Goal: Task Accomplishment & Management: Use online tool/utility

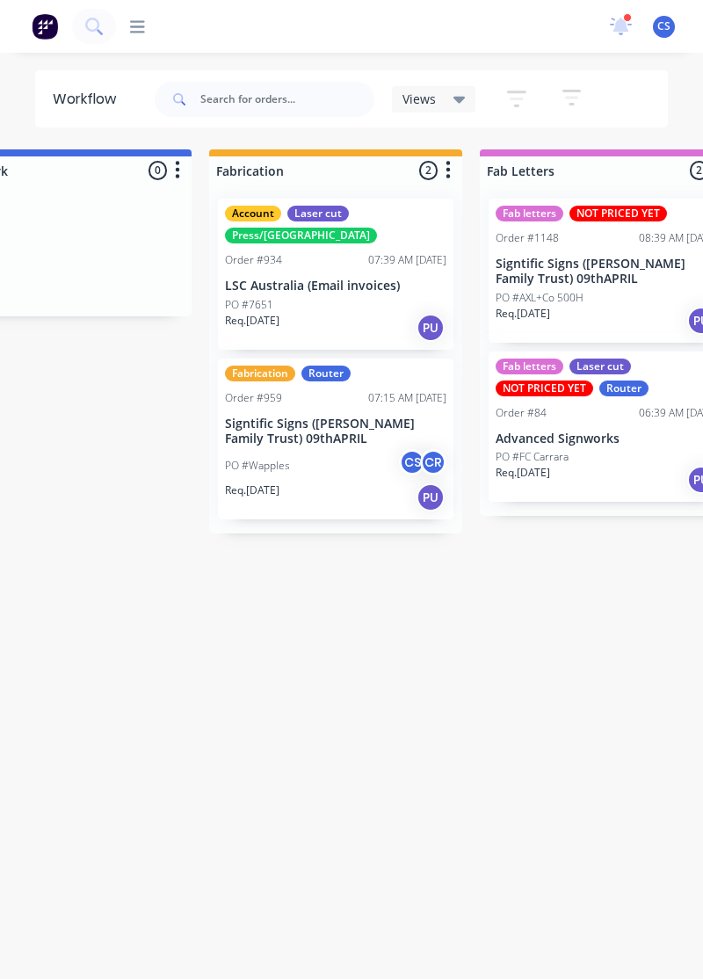
scroll to position [0, 2002]
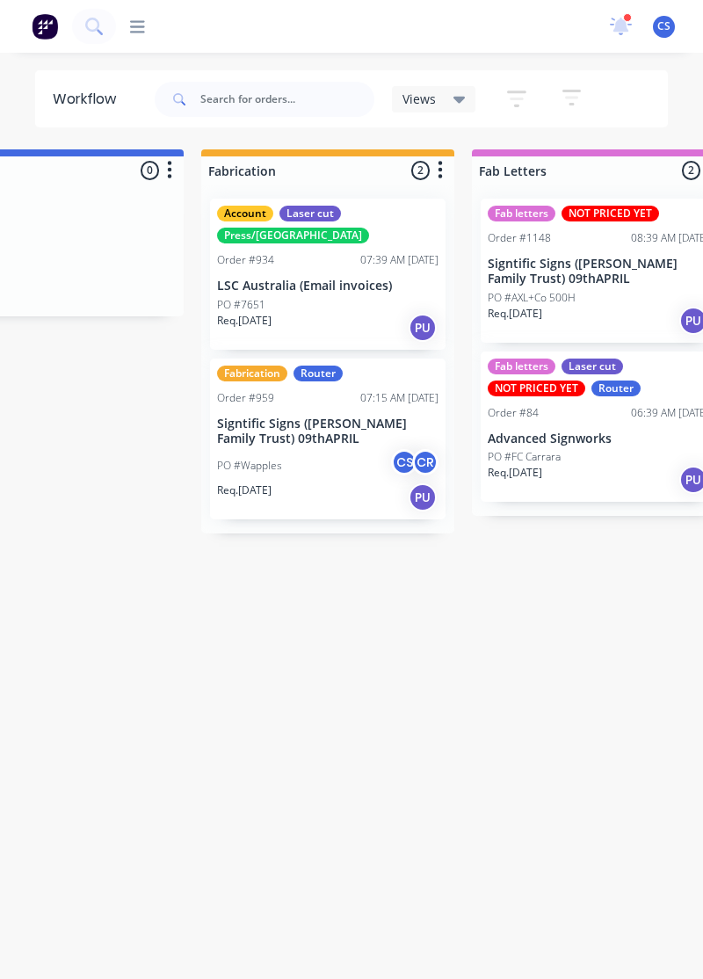
click at [265, 449] on div "PO #[PERSON_NAME] CR" at bounding box center [328, 465] width 222 height 33
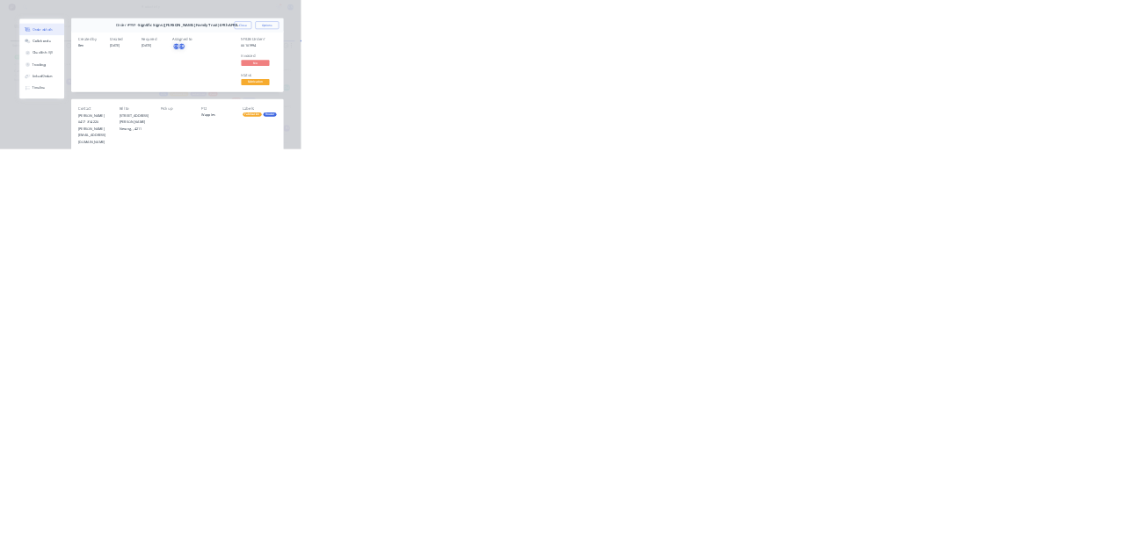
scroll to position [0, 0]
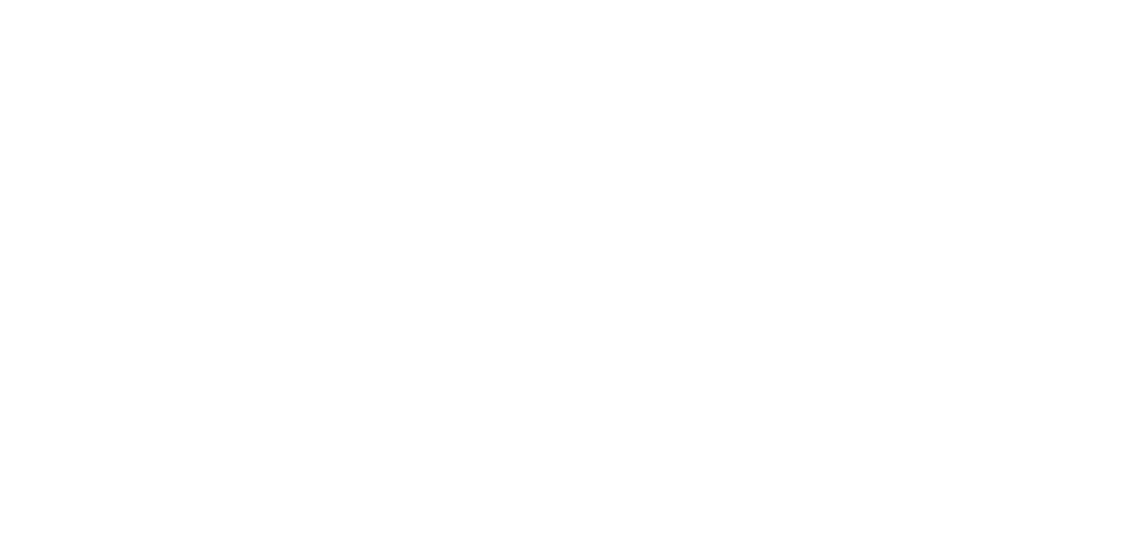
click at [170, 248] on div "Tracking" at bounding box center [145, 242] width 48 height 16
click at [702, 503] on button "button" at bounding box center [719, 496] width 22 height 22
click at [556, 282] on button "Clock On" at bounding box center [507, 279] width 97 height 28
